Goal: Book appointment/travel/reservation

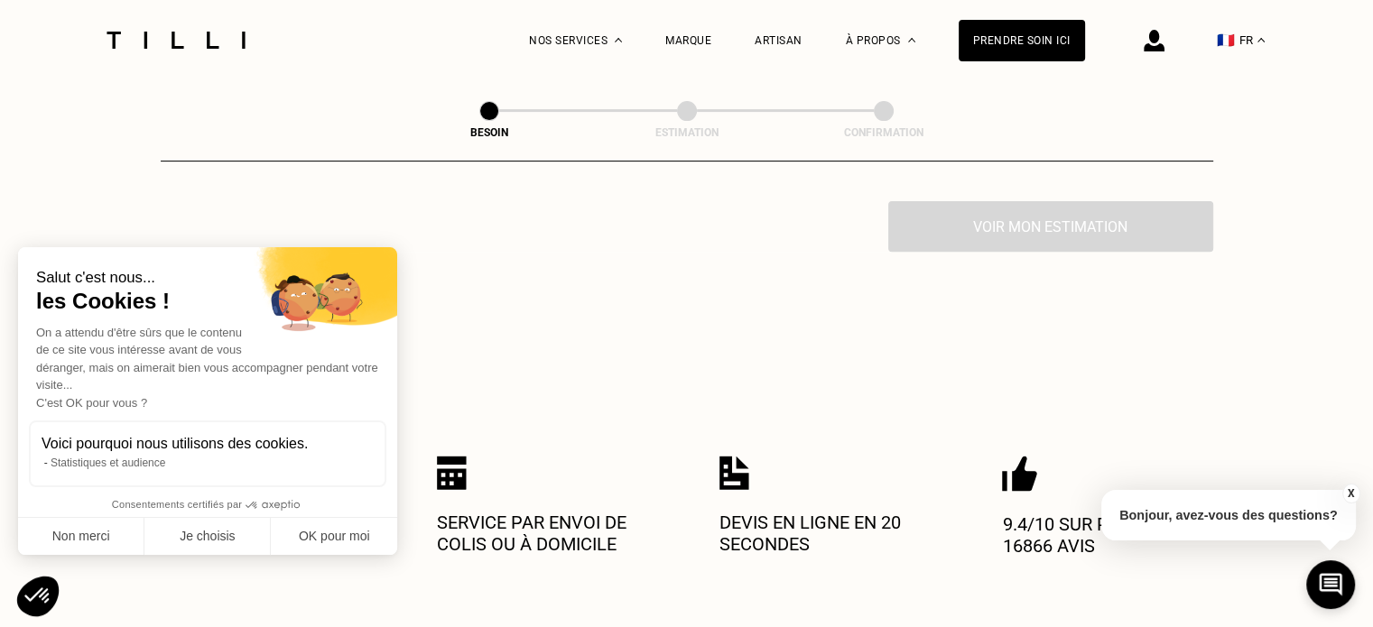
scroll to position [451, 0]
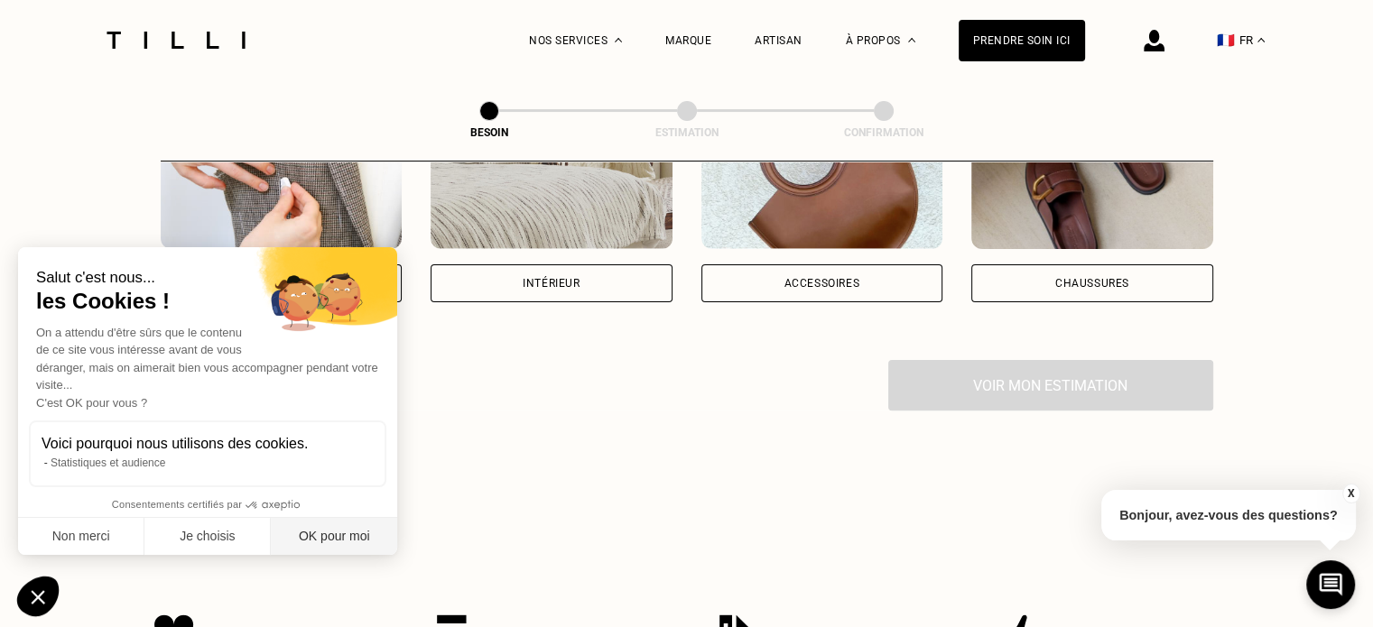
click at [359, 533] on button "OK pour moi" at bounding box center [334, 537] width 126 height 38
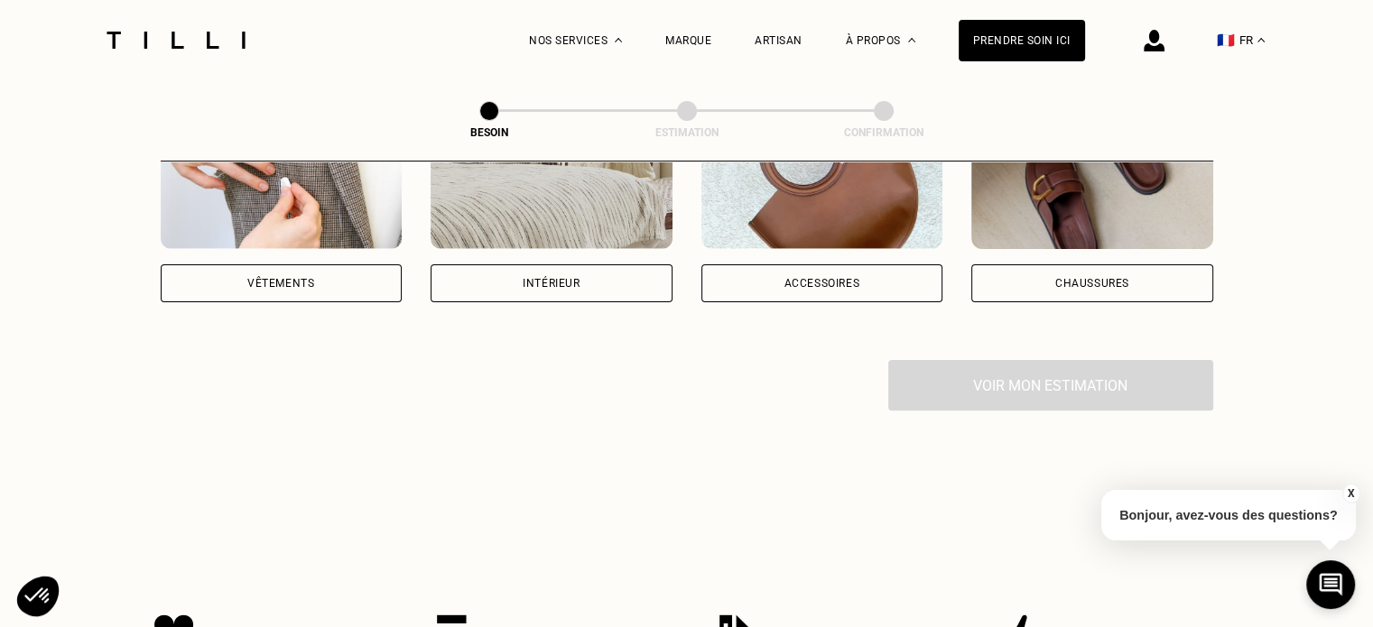
click at [282, 264] on div "Vêtements" at bounding box center [282, 283] width 242 height 38
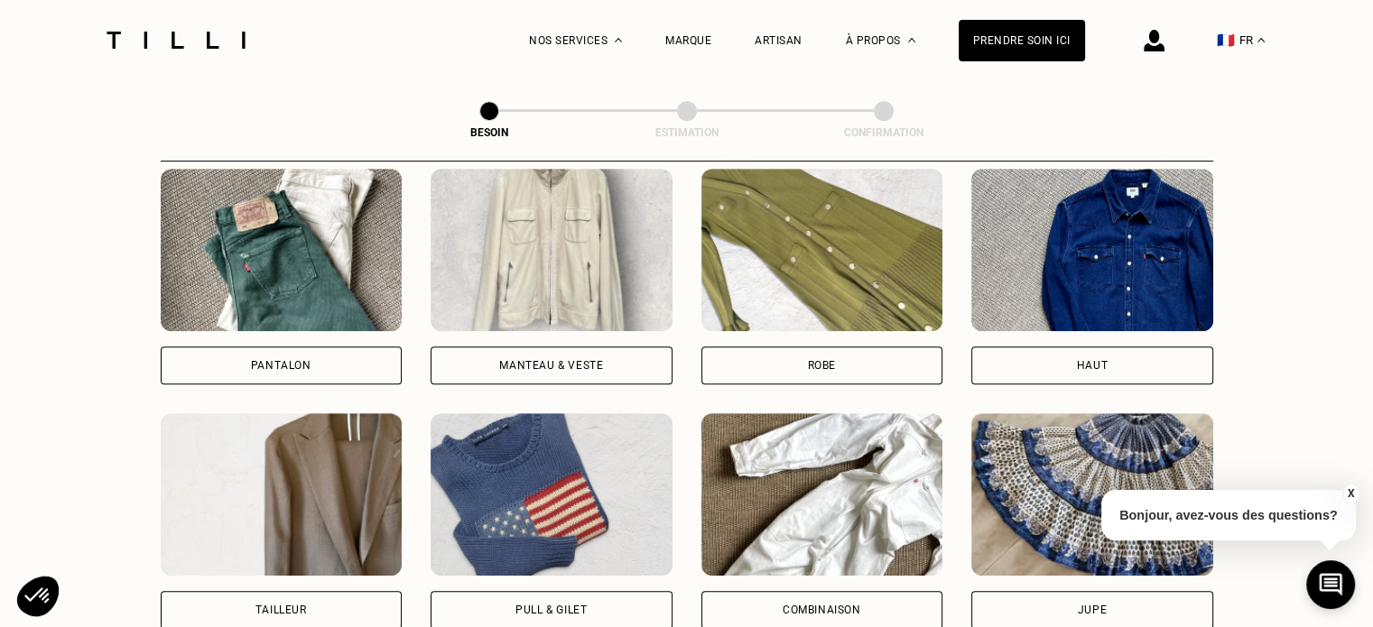
click at [570, 360] on div "Manteau & Veste" at bounding box center [551, 365] width 104 height 11
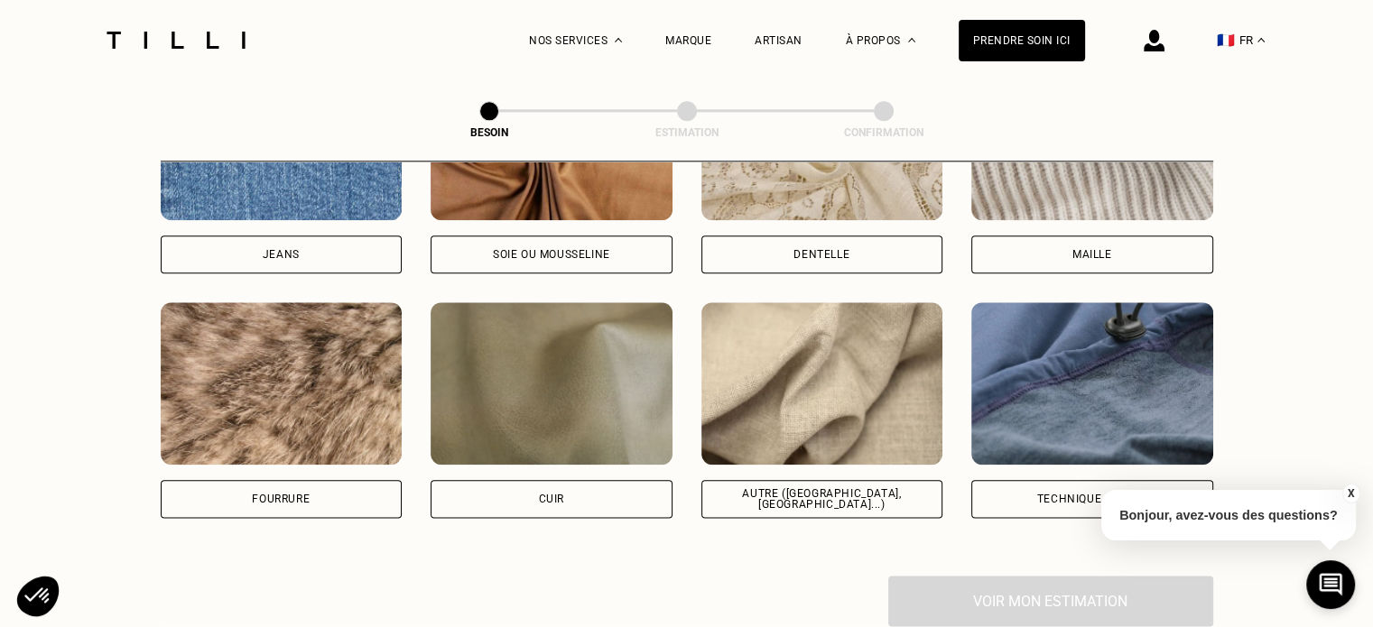
scroll to position [2111, 0]
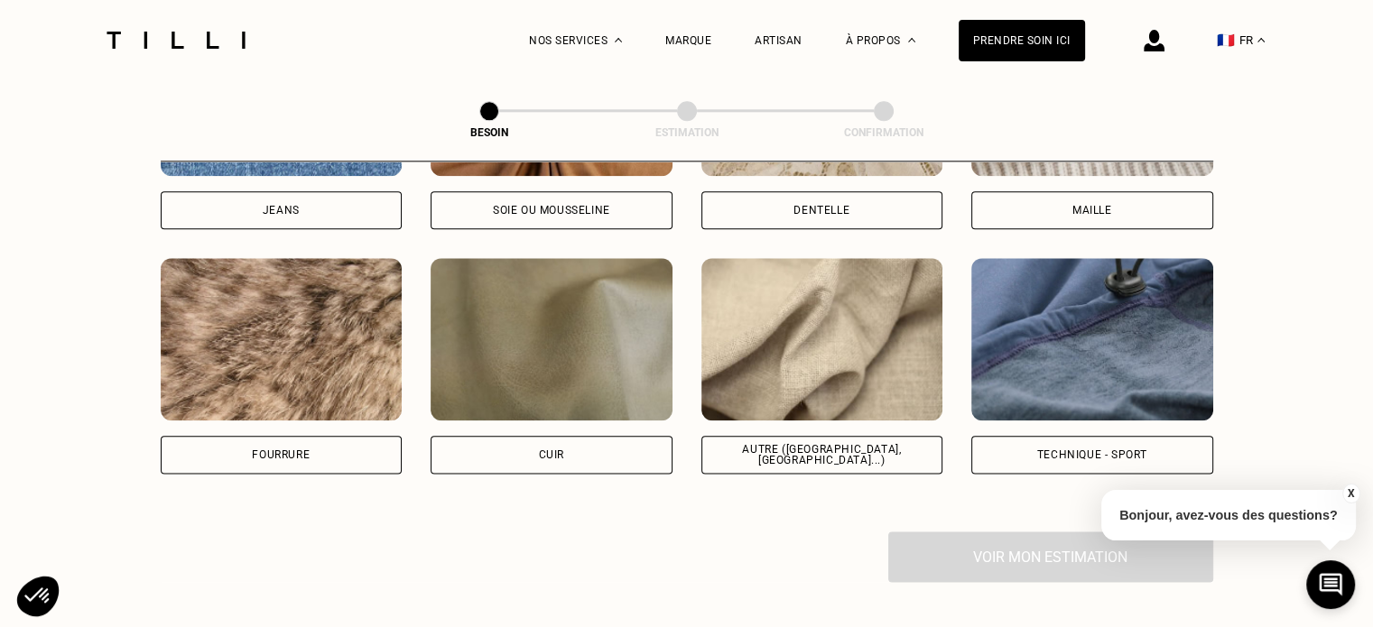
click at [872, 447] on div "Autre ([GEOGRAPHIC_DATA], [GEOGRAPHIC_DATA]...)" at bounding box center [822, 455] width 242 height 38
select select "FR"
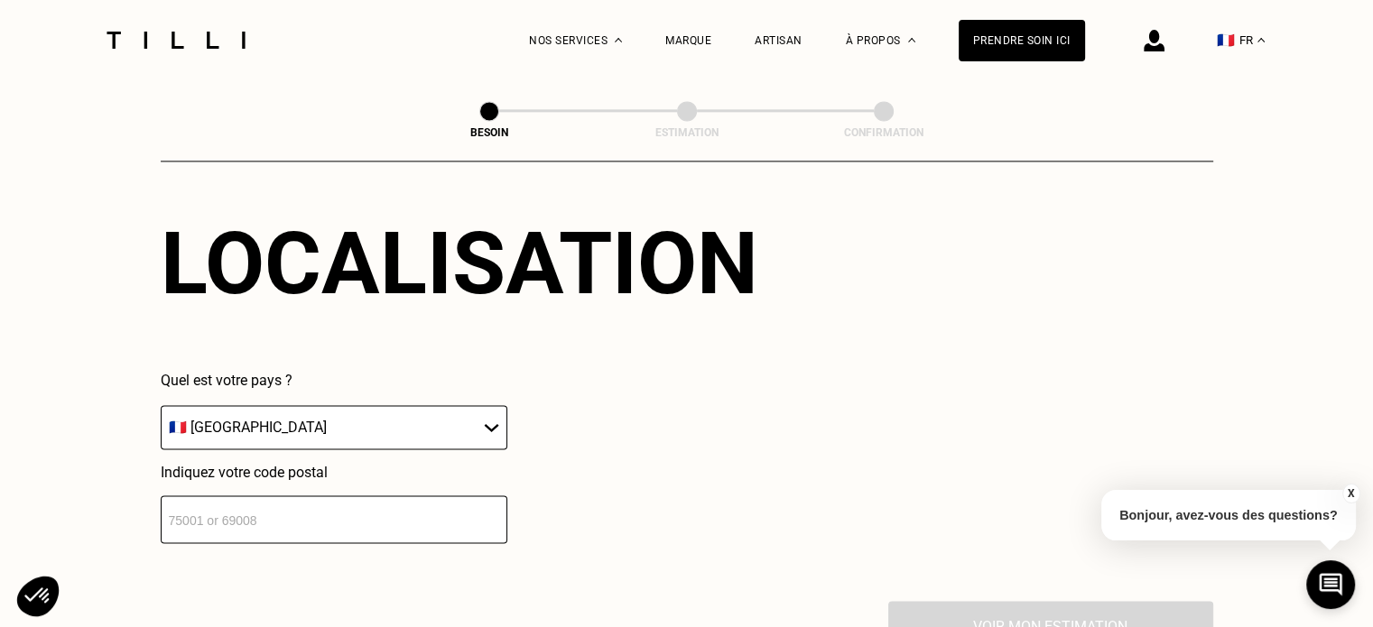
scroll to position [2604, 0]
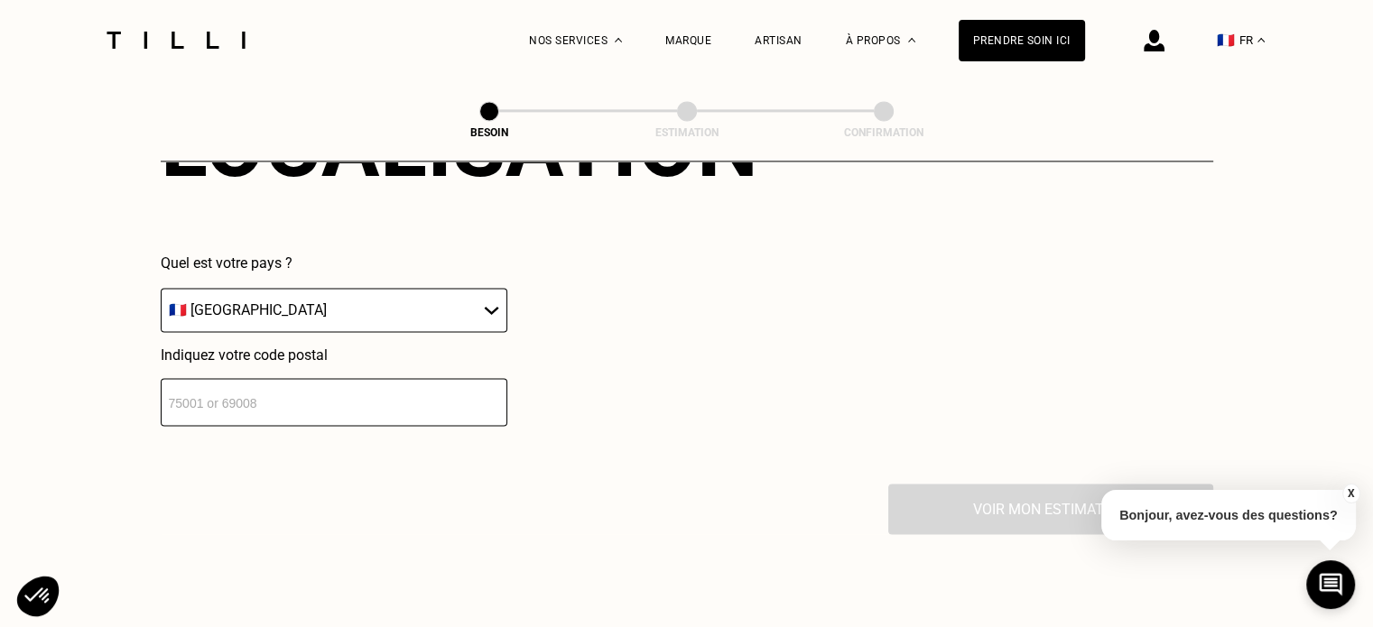
click at [385, 389] on input "number" at bounding box center [334, 402] width 347 height 48
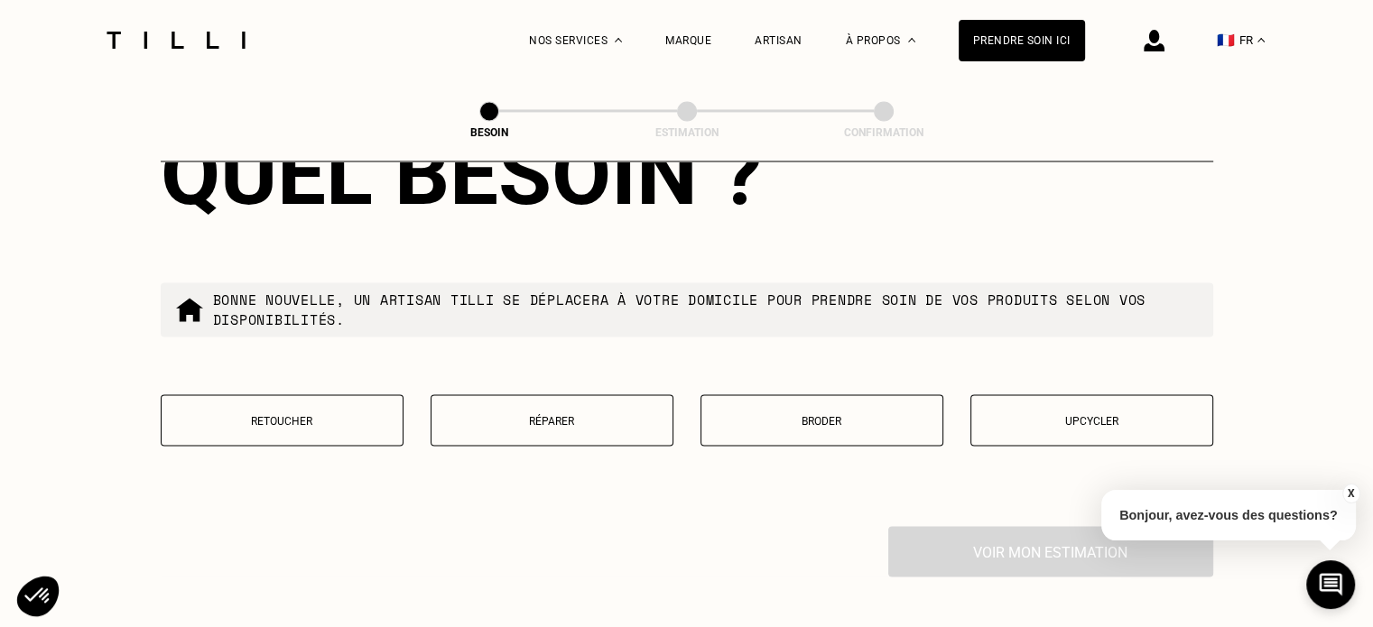
scroll to position [3054, 0]
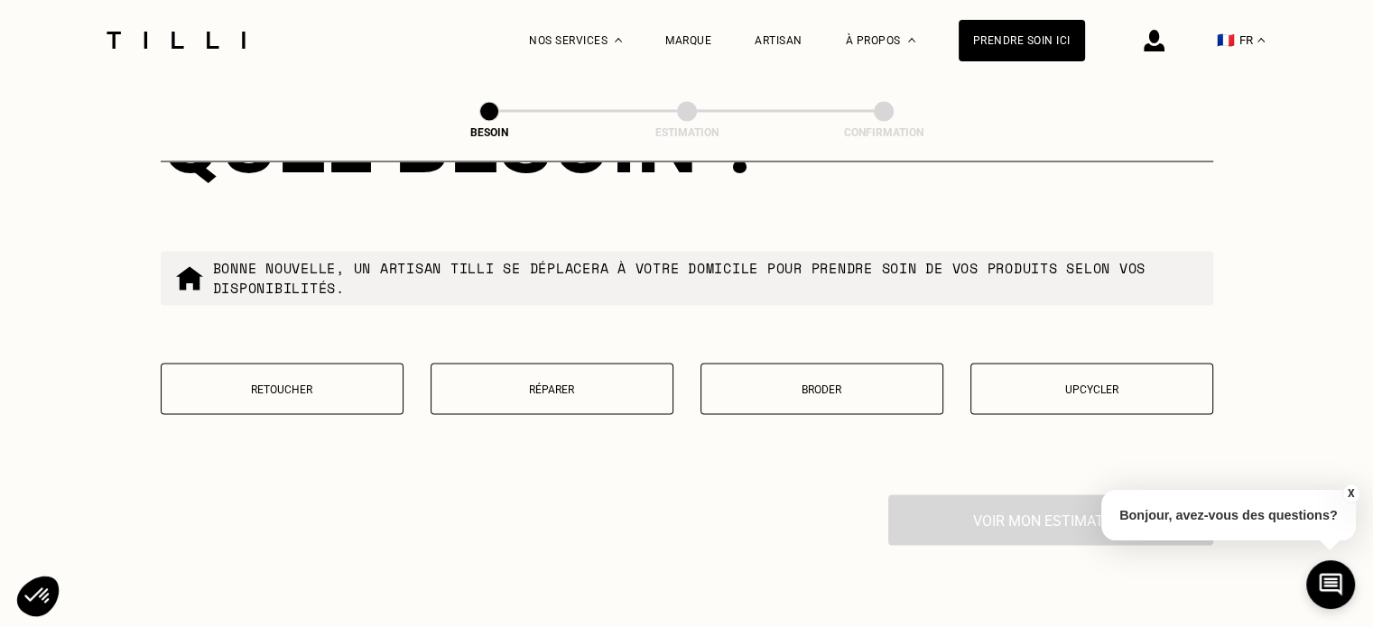
type input "31400"
click at [606, 369] on button "Réparer" at bounding box center [551, 388] width 243 height 51
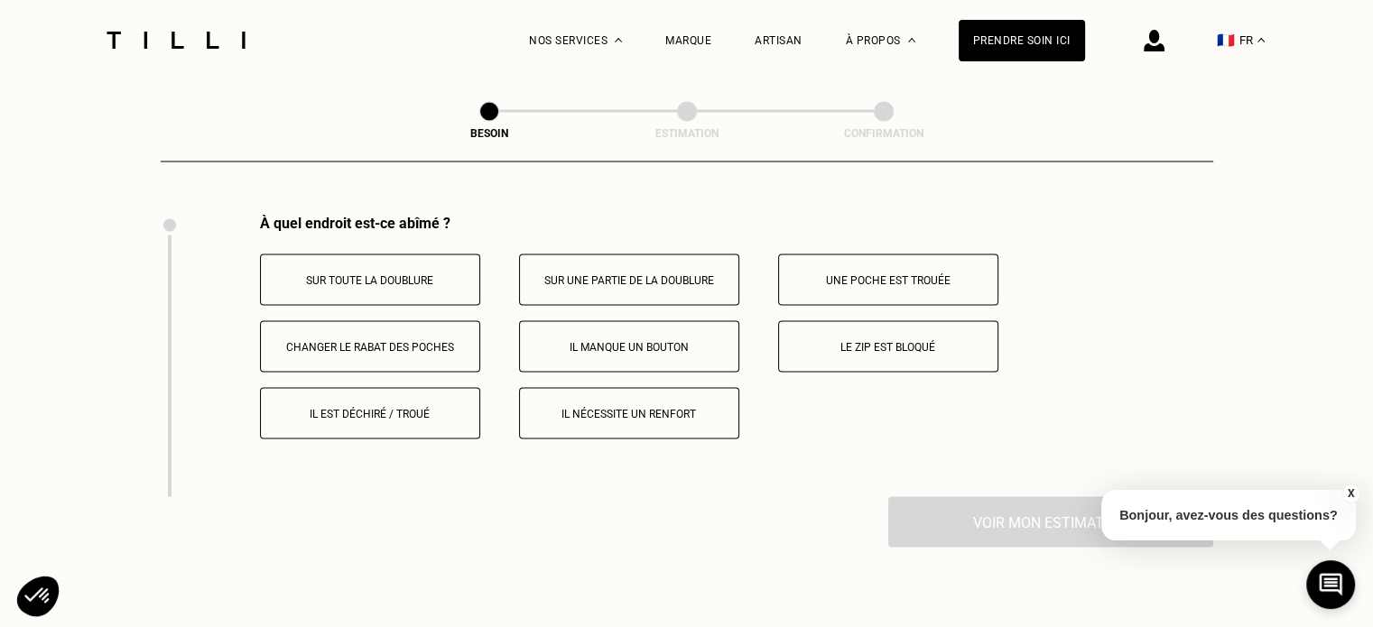
scroll to position [3336, 0]
click at [625, 338] on p "Il manque un bouton" at bounding box center [629, 344] width 200 height 13
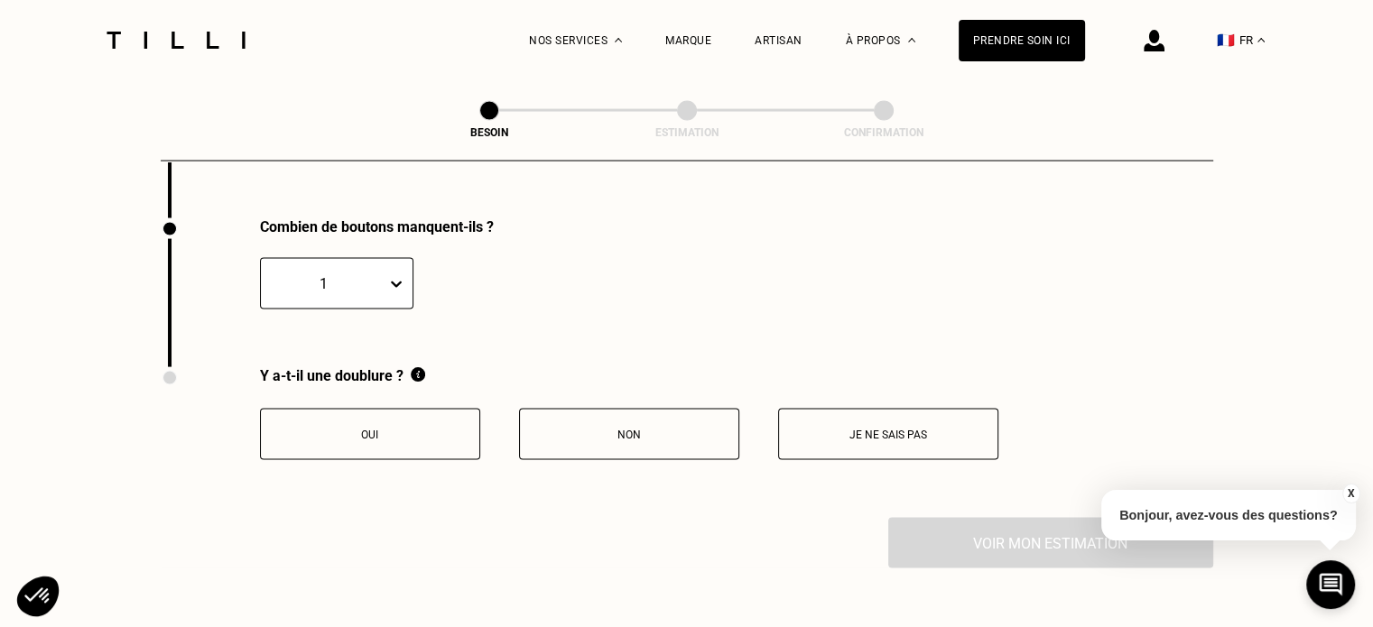
scroll to position [3620, 0]
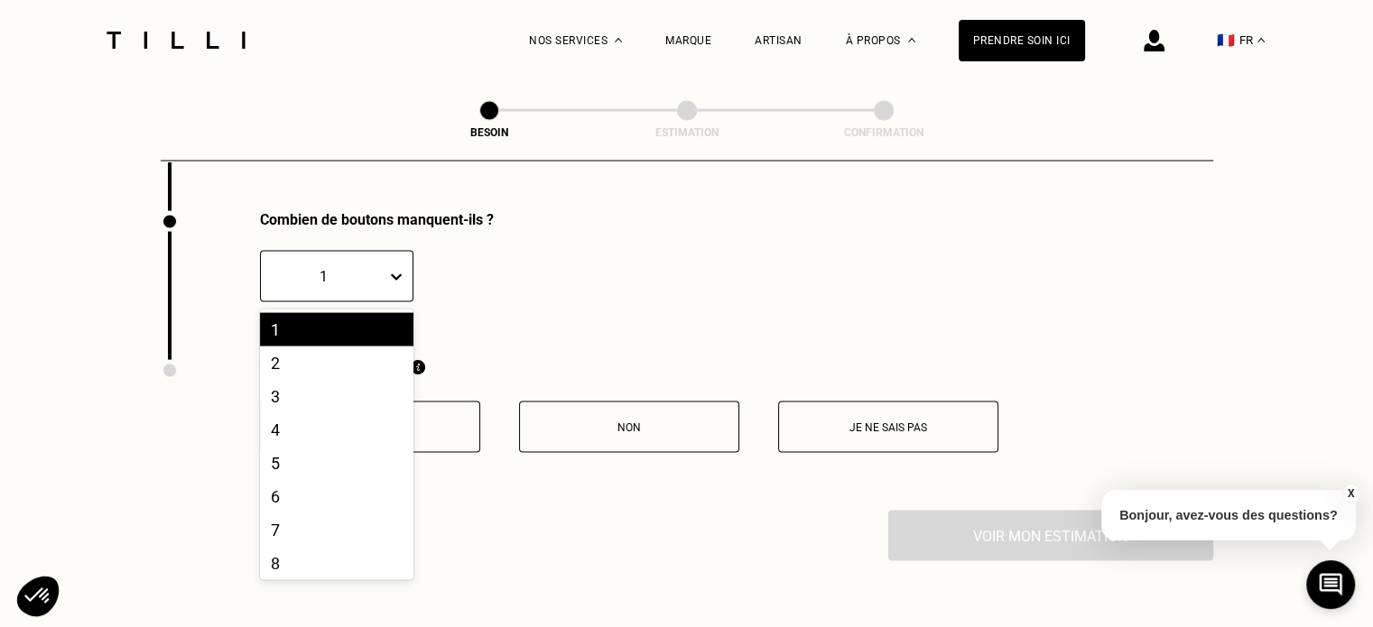
click at [392, 270] on icon at bounding box center [396, 277] width 18 height 18
click at [336, 349] on div "2" at bounding box center [336, 363] width 153 height 33
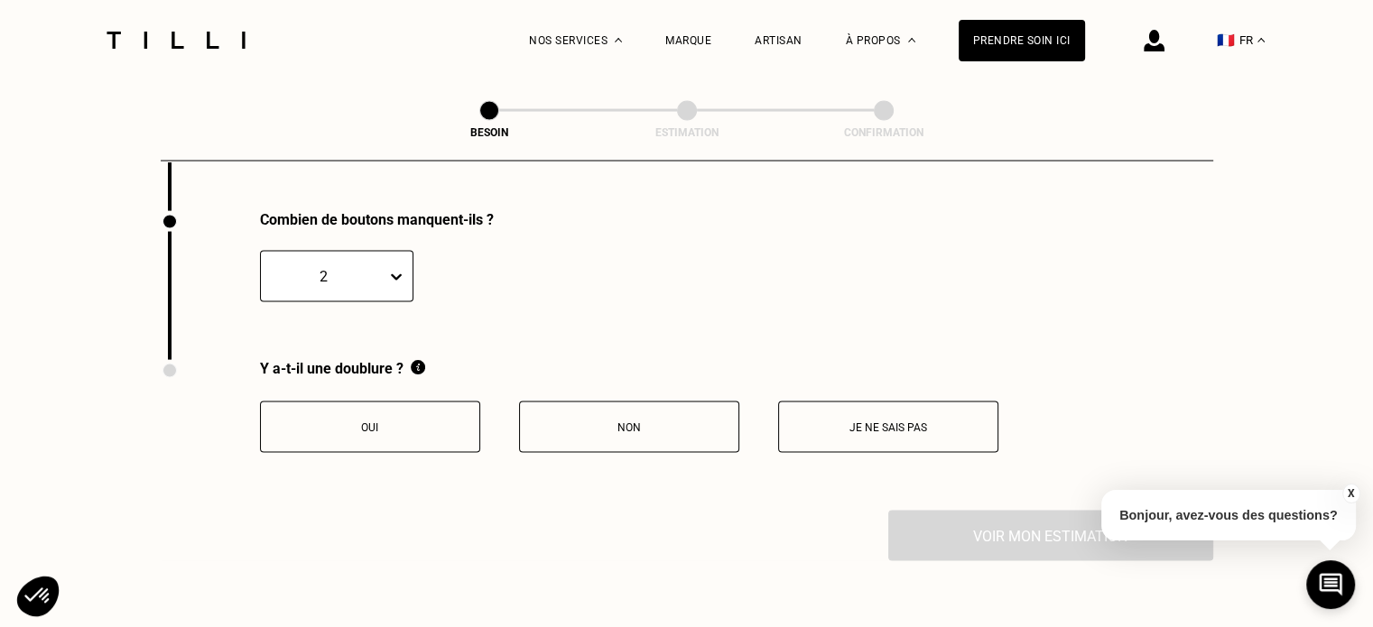
click at [385, 421] on p "Oui" at bounding box center [370, 427] width 200 height 13
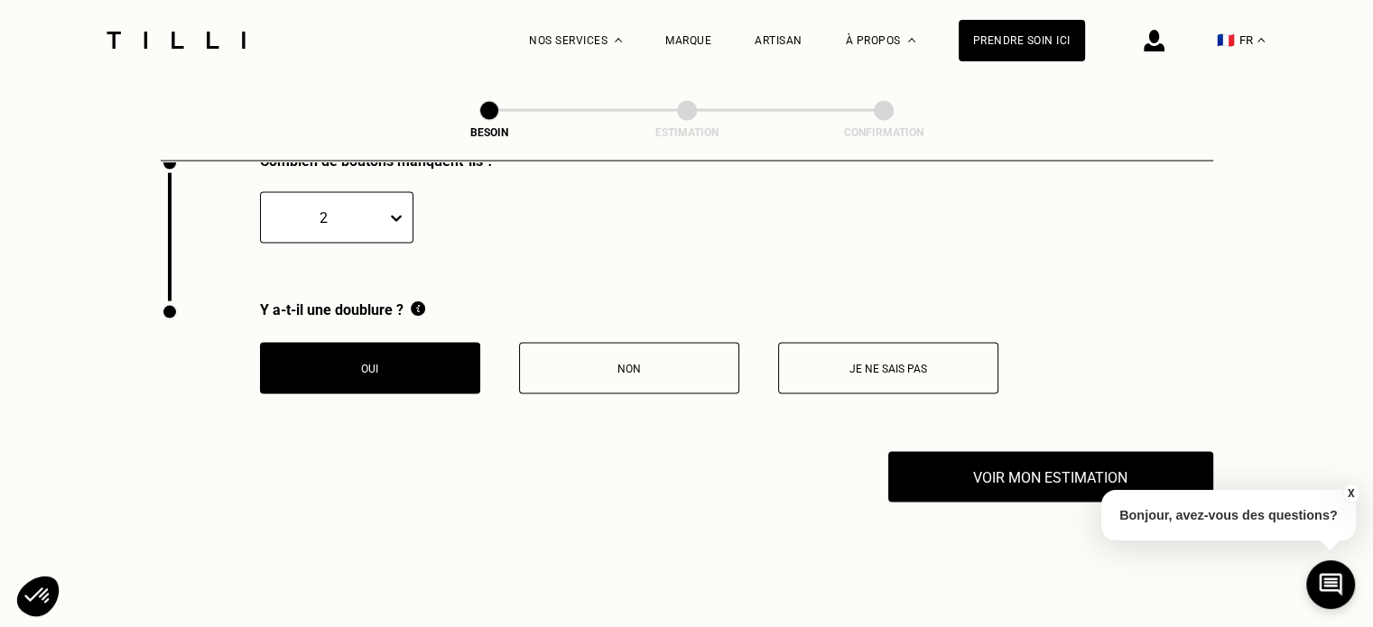
scroll to position [3710, 0]
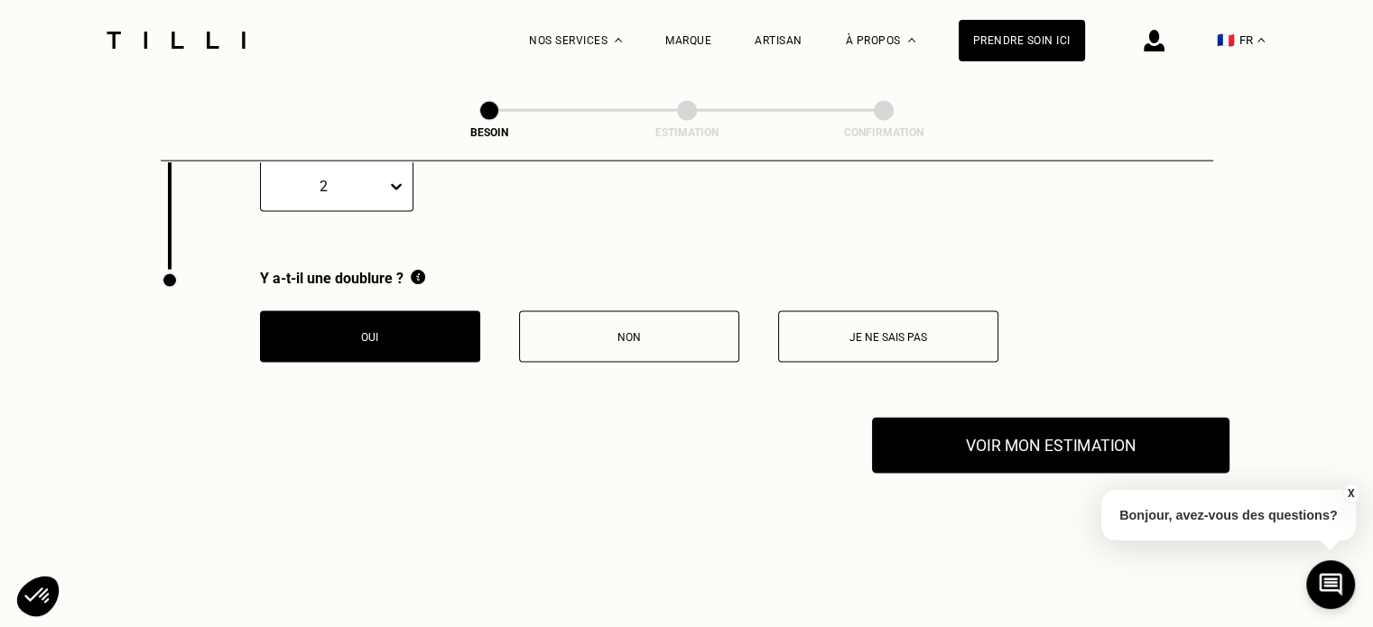
click at [983, 438] on button "Voir mon estimation" at bounding box center [1050, 446] width 357 height 56
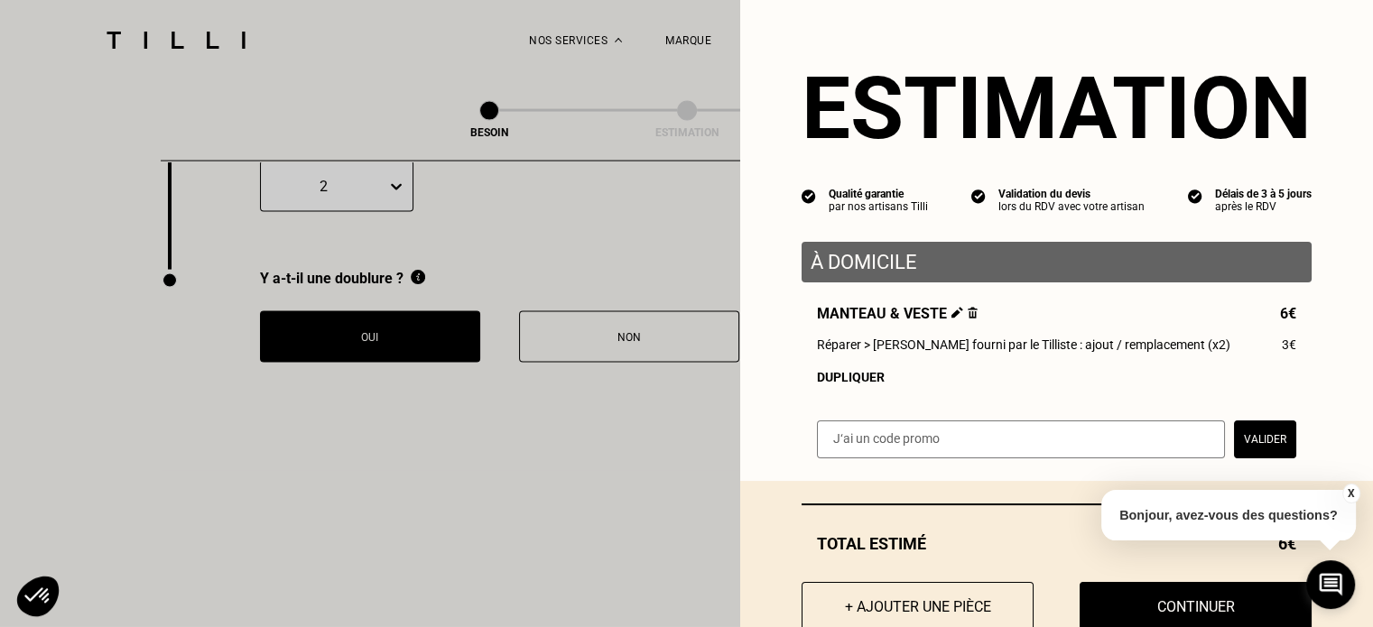
scroll to position [56, 0]
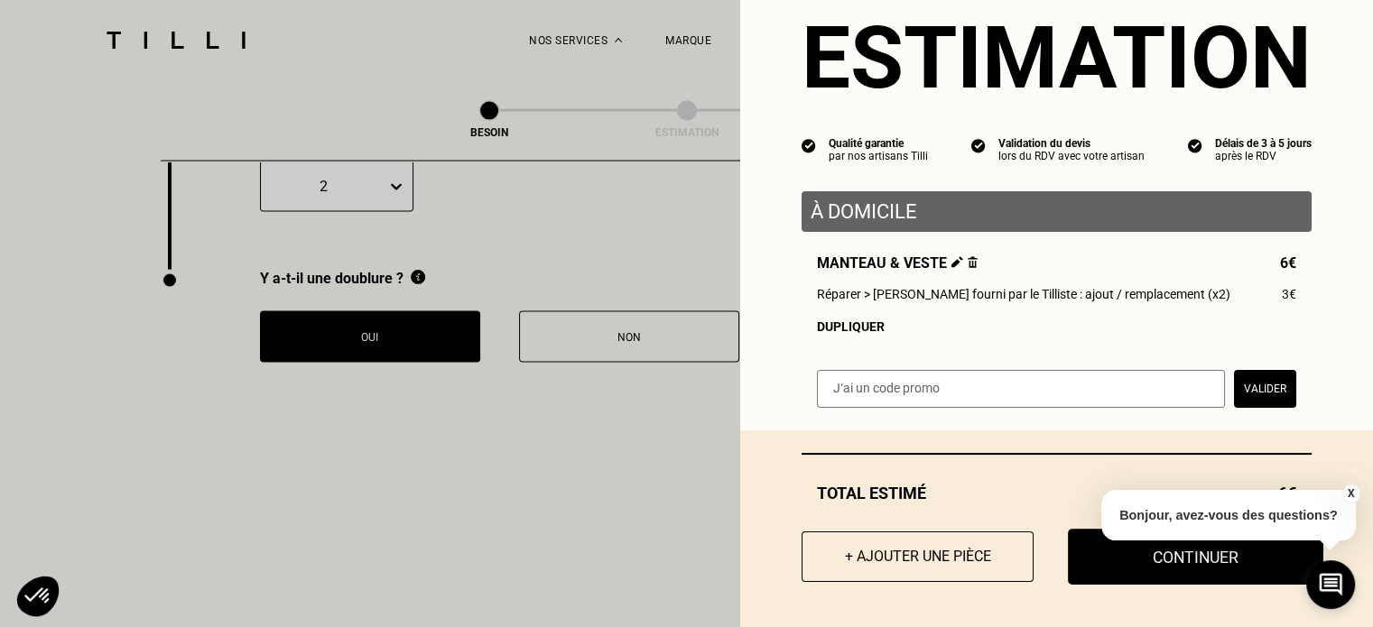
click at [1122, 565] on button "Continuer" at bounding box center [1195, 557] width 255 height 56
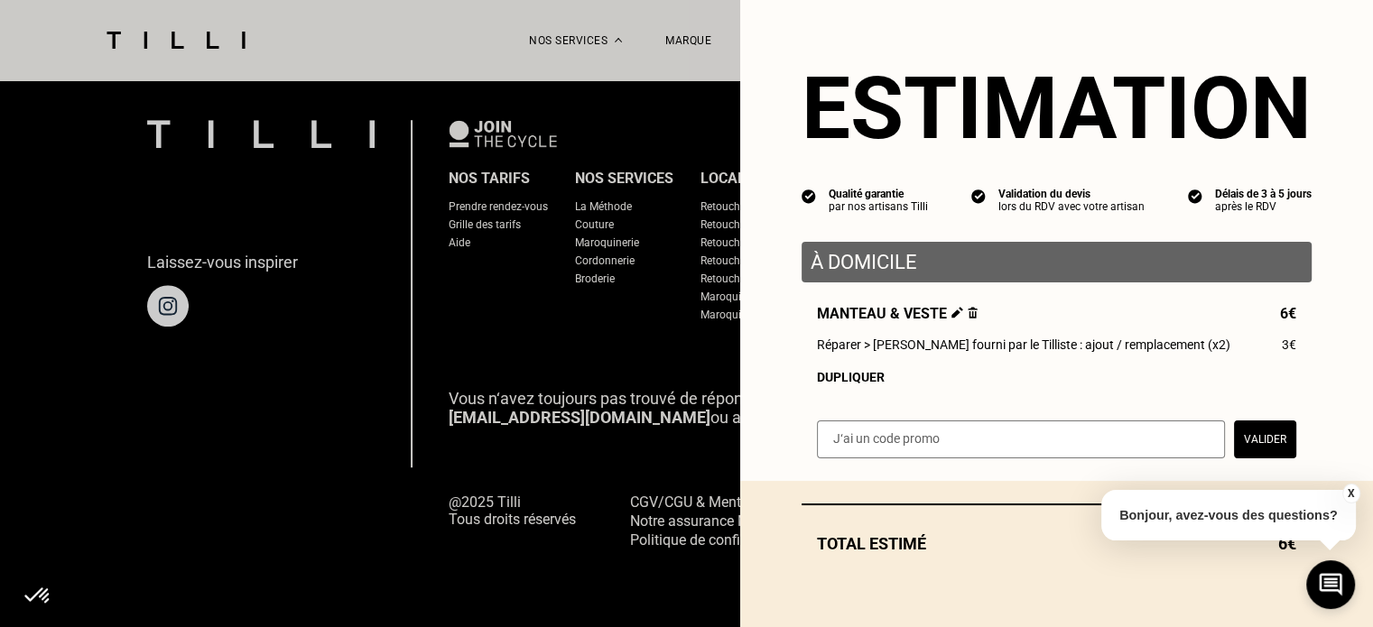
scroll to position [5, 0]
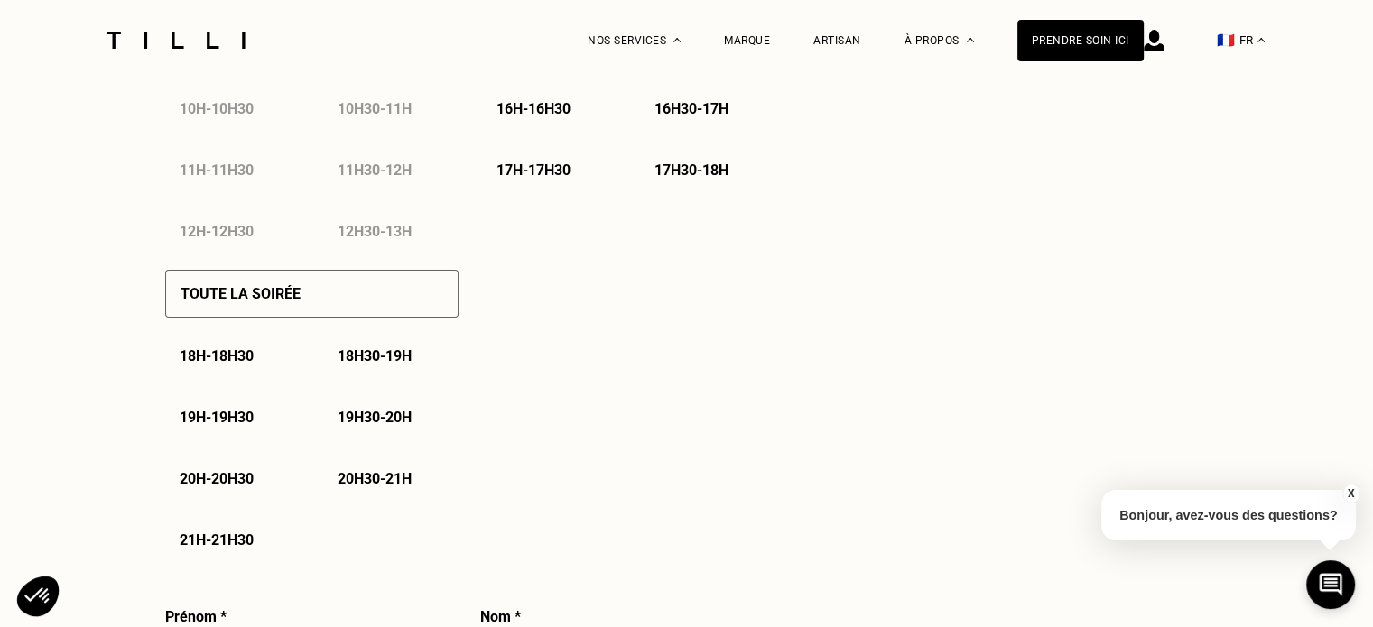
select select "FR"
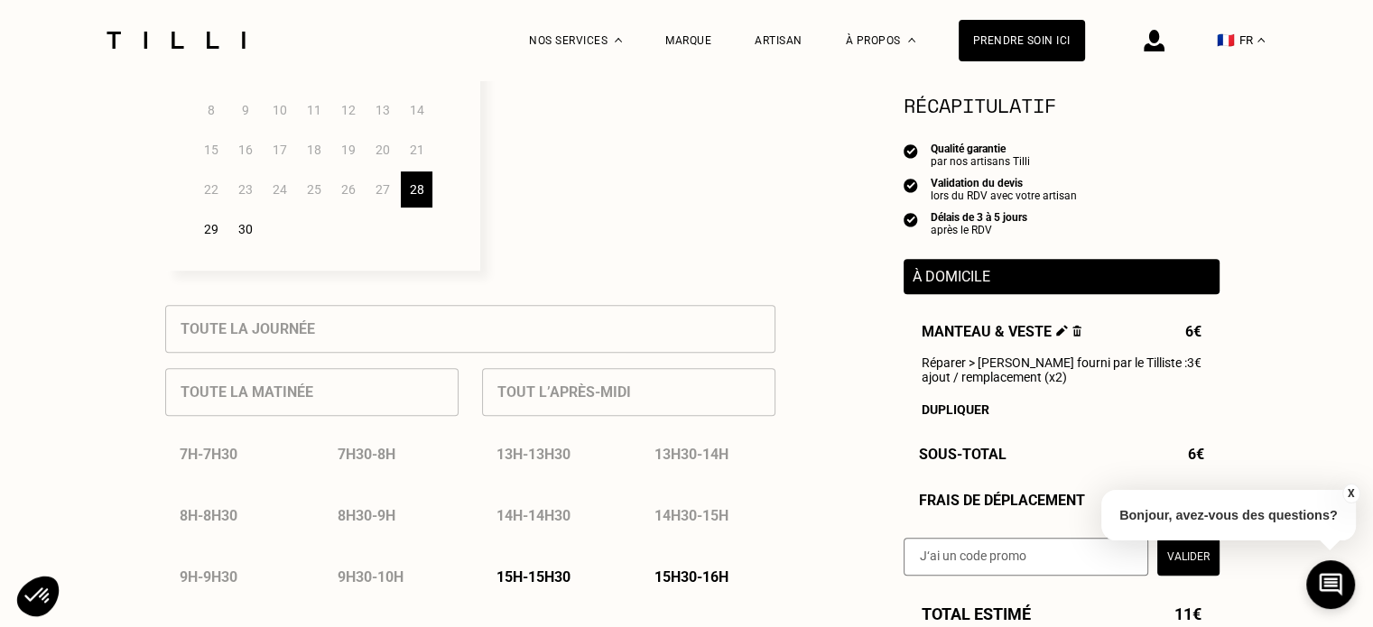
scroll to position [722, 0]
